Goal: Information Seeking & Learning: Learn about a topic

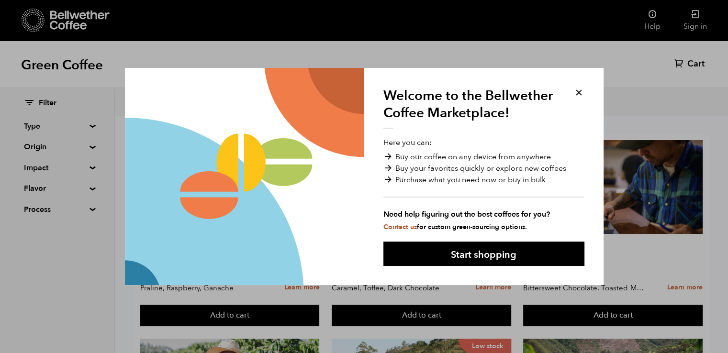
click at [576, 96] on button at bounding box center [578, 92] width 11 height 11
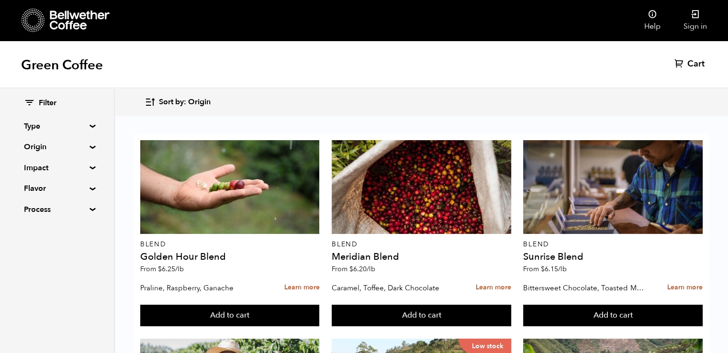
scroll to position [500, 0]
click at [88, 145] on summary "Origin" at bounding box center [57, 146] width 66 height 11
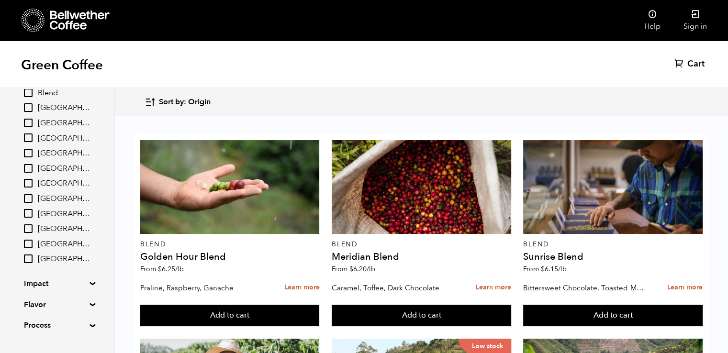
scroll to position [94, 0]
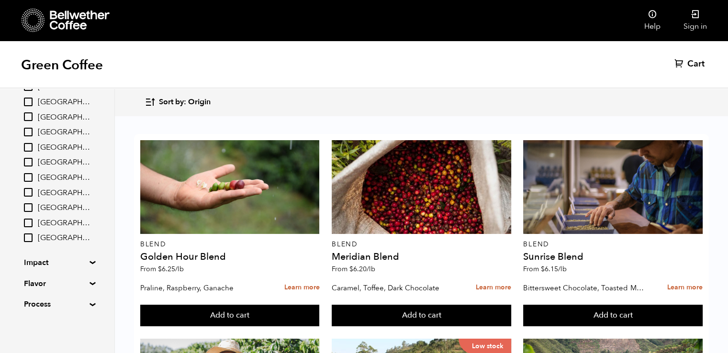
click at [85, 261] on summary "Impact" at bounding box center [57, 262] width 66 height 11
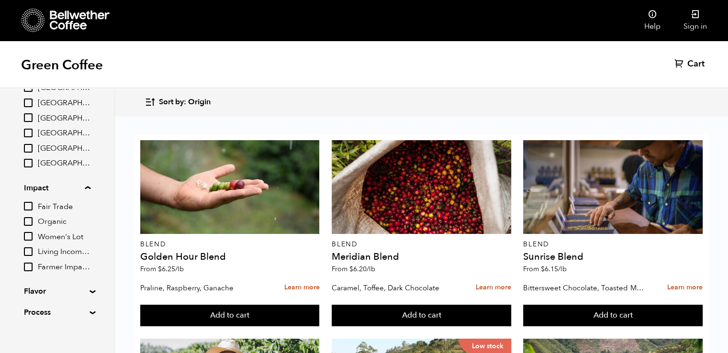
scroll to position [173, 0]
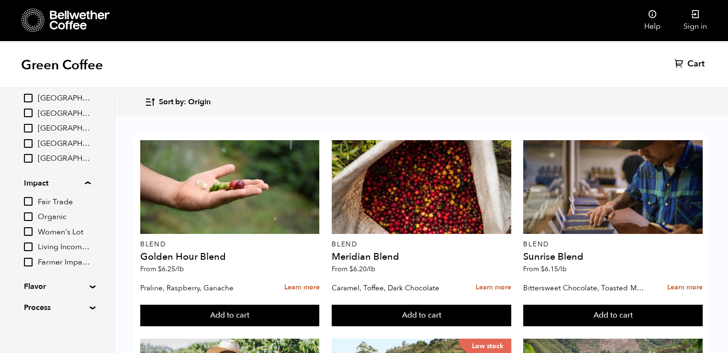
click at [87, 287] on summary "Flavor" at bounding box center [57, 286] width 66 height 11
drag, startPoint x: 110, startPoint y: 265, endPoint x: 114, endPoint y: 300, distance: 35.7
click at [114, 300] on div "Filter Type Blend Single Origin Decaf Seasonal Year Round Origin Blend Brazil B…" at bounding box center [57, 221] width 115 height 265
drag, startPoint x: 114, startPoint y: 300, endPoint x: 114, endPoint y: 320, distance: 19.6
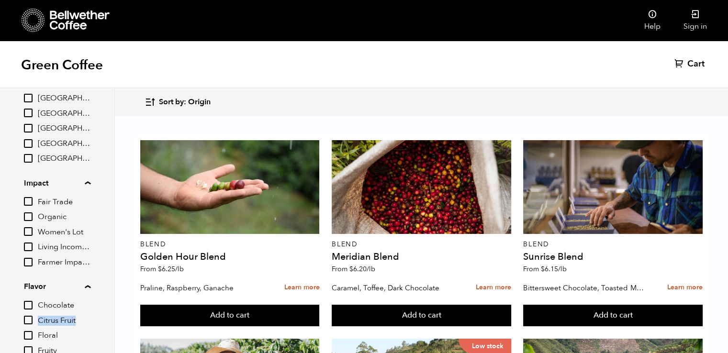
click at [114, 320] on div "Filter Type Blend Single Origin Decaf Seasonal Year Round Origin Blend Brazil B…" at bounding box center [57, 221] width 115 height 265
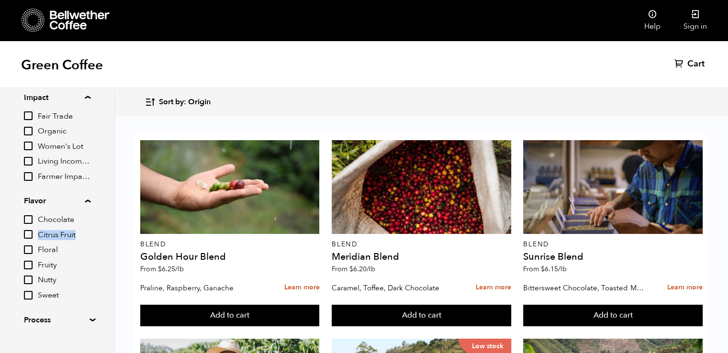
scroll to position [274, 0]
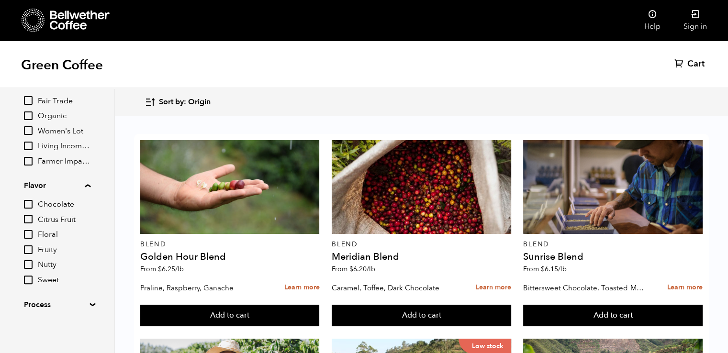
click at [89, 302] on summary "Process" at bounding box center [57, 304] width 66 height 11
drag, startPoint x: 110, startPoint y: 277, endPoint x: 111, endPoint y: 313, distance: 36.4
click at [111, 313] on div "Filter Type Blend Single Origin Decaf Seasonal Year Round Origin Blend Brazil B…" at bounding box center [57, 221] width 115 height 265
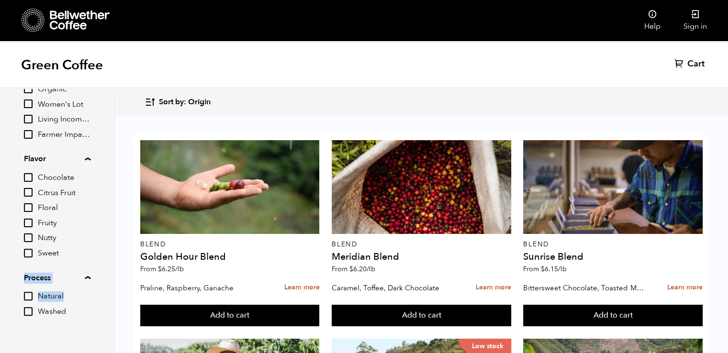
scroll to position [312, 0]
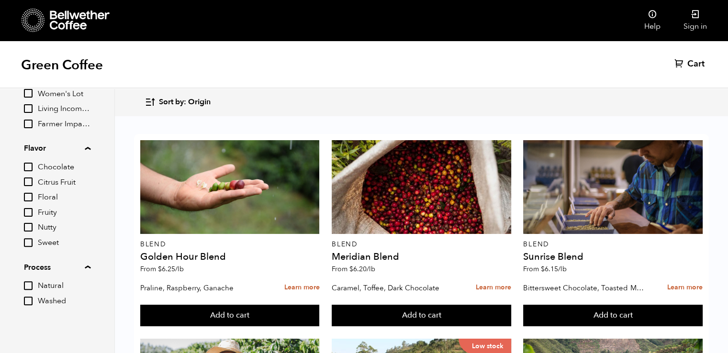
click at [111, 333] on div "Filter Type Blend Single Origin Decaf Seasonal Year Round Origin Blend Brazil B…" at bounding box center [57, 221] width 115 height 265
drag, startPoint x: 111, startPoint y: 333, endPoint x: 117, endPoint y: 172, distance: 160.5
click at [117, 41] on div "Welcome to the Bellwether Coffee Marketplace! Here you can: Buy our coffee on a…" at bounding box center [364, 41] width 728 height 0
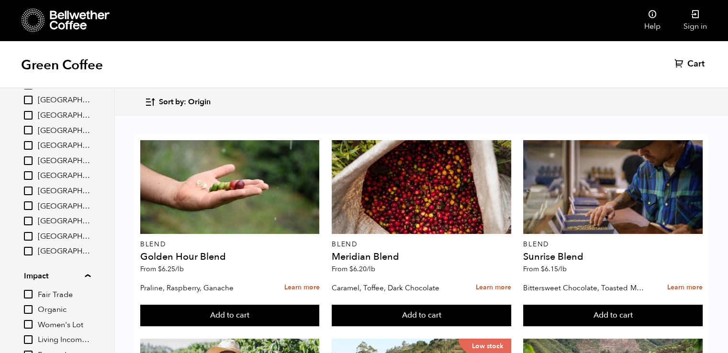
scroll to position [0, 0]
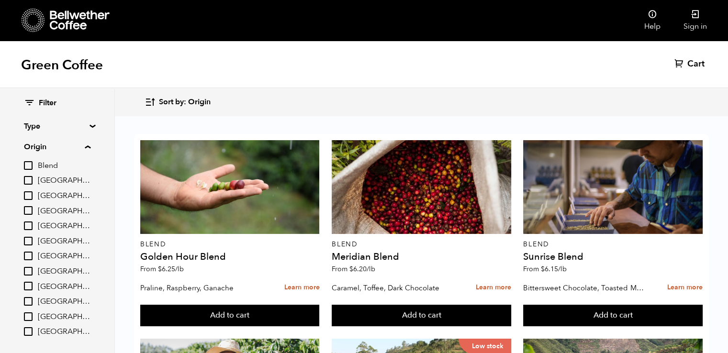
click at [90, 123] on div "Filter Type Blend Single Origin Decaf Seasonal Year Round Origin Blend Brazil B…" at bounding box center [57, 360] width 114 height 543
click at [88, 127] on summary "Type" at bounding box center [57, 126] width 66 height 11
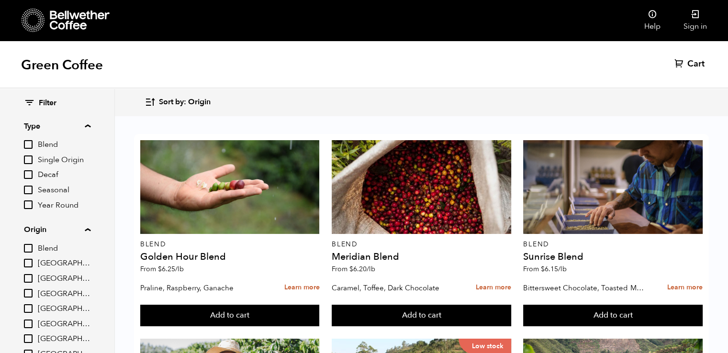
scroll to position [336, 0]
drag, startPoint x: 725, startPoint y: 134, endPoint x: 718, endPoint y: 105, distance: 29.6
click at [718, 41] on div "Sort by: Origin Sort by: Origin Sort by: Most recent Sort by: Name Sort by: Pri…" at bounding box center [364, 41] width 728 height 0
click at [728, 69] on div "Green Coffee Cart (0)" at bounding box center [364, 65] width 728 height 48
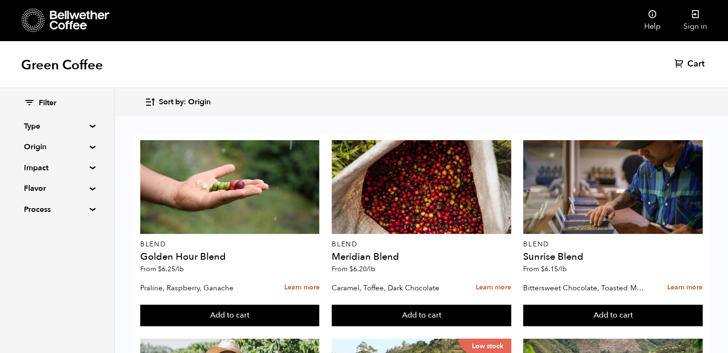
click at [650, 96] on div "Sort by: Origin Sort by: Origin Sort by: Most recent Sort by: Name Sort by: Pri…" at bounding box center [421, 102] width 553 height 22
